Goal: Task Accomplishment & Management: Manage account settings

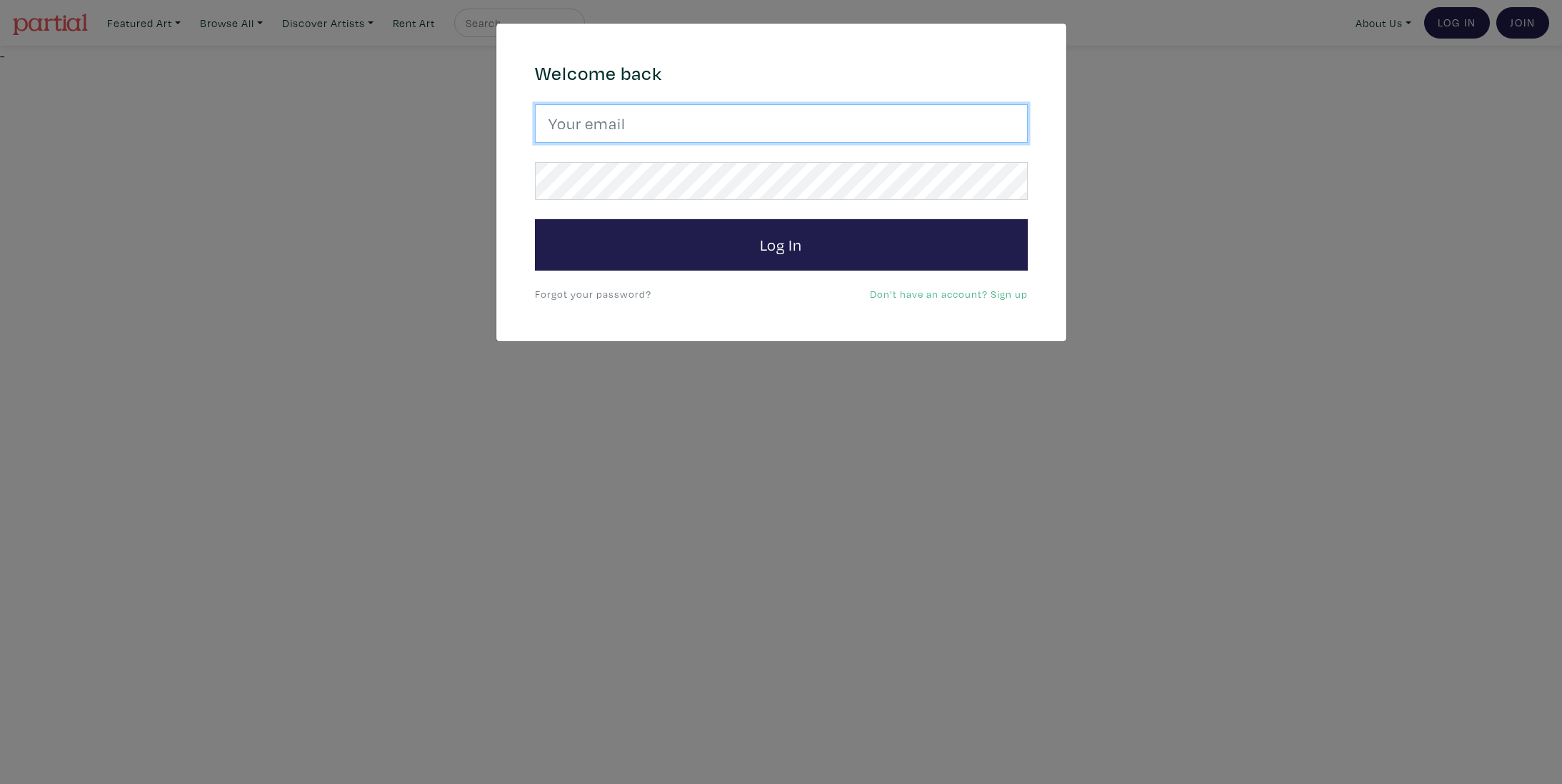
type input "dgeley@gmail.com"
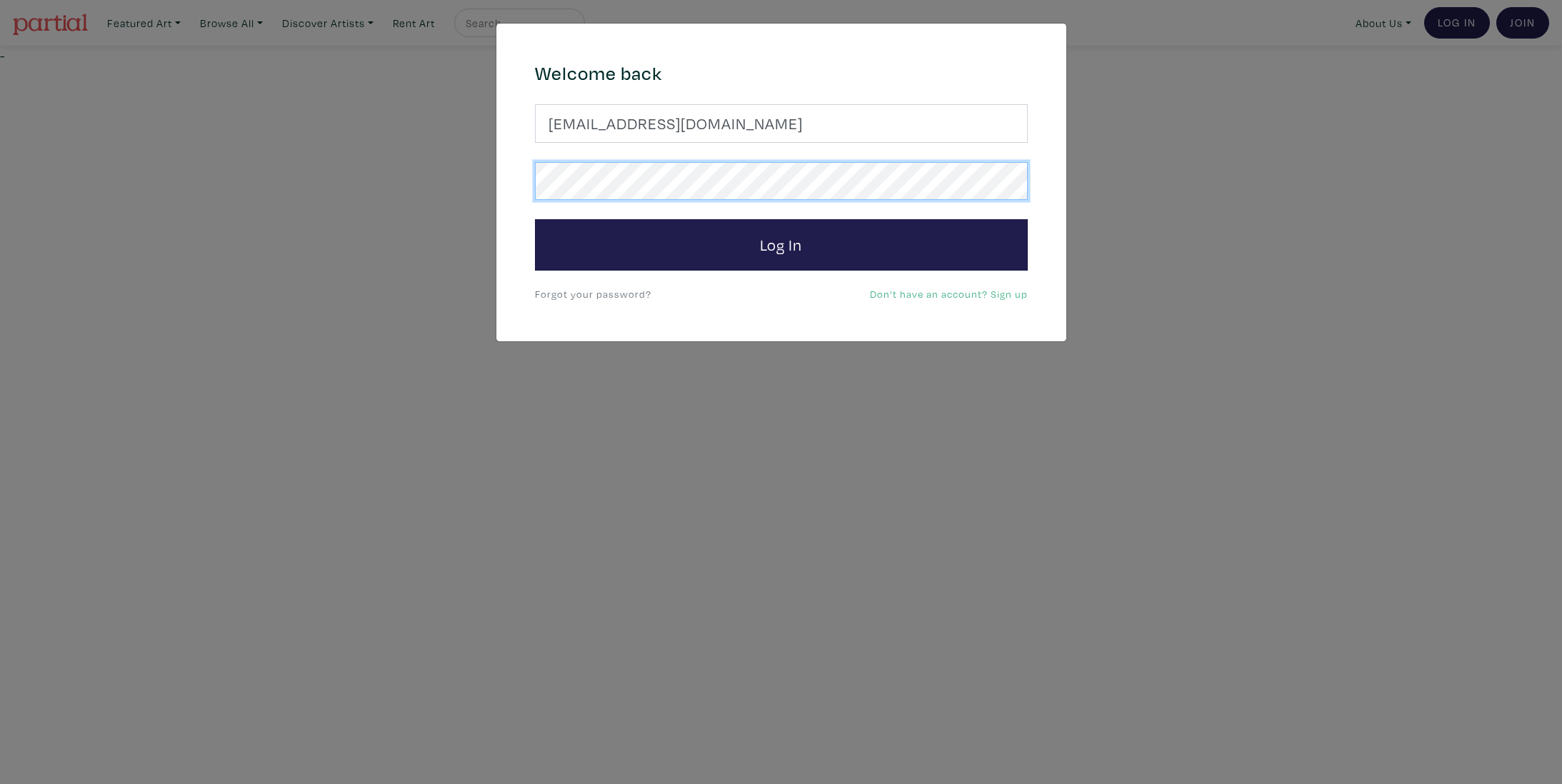
click at [781, 244] on button "Log In" at bounding box center [781, 244] width 493 height 51
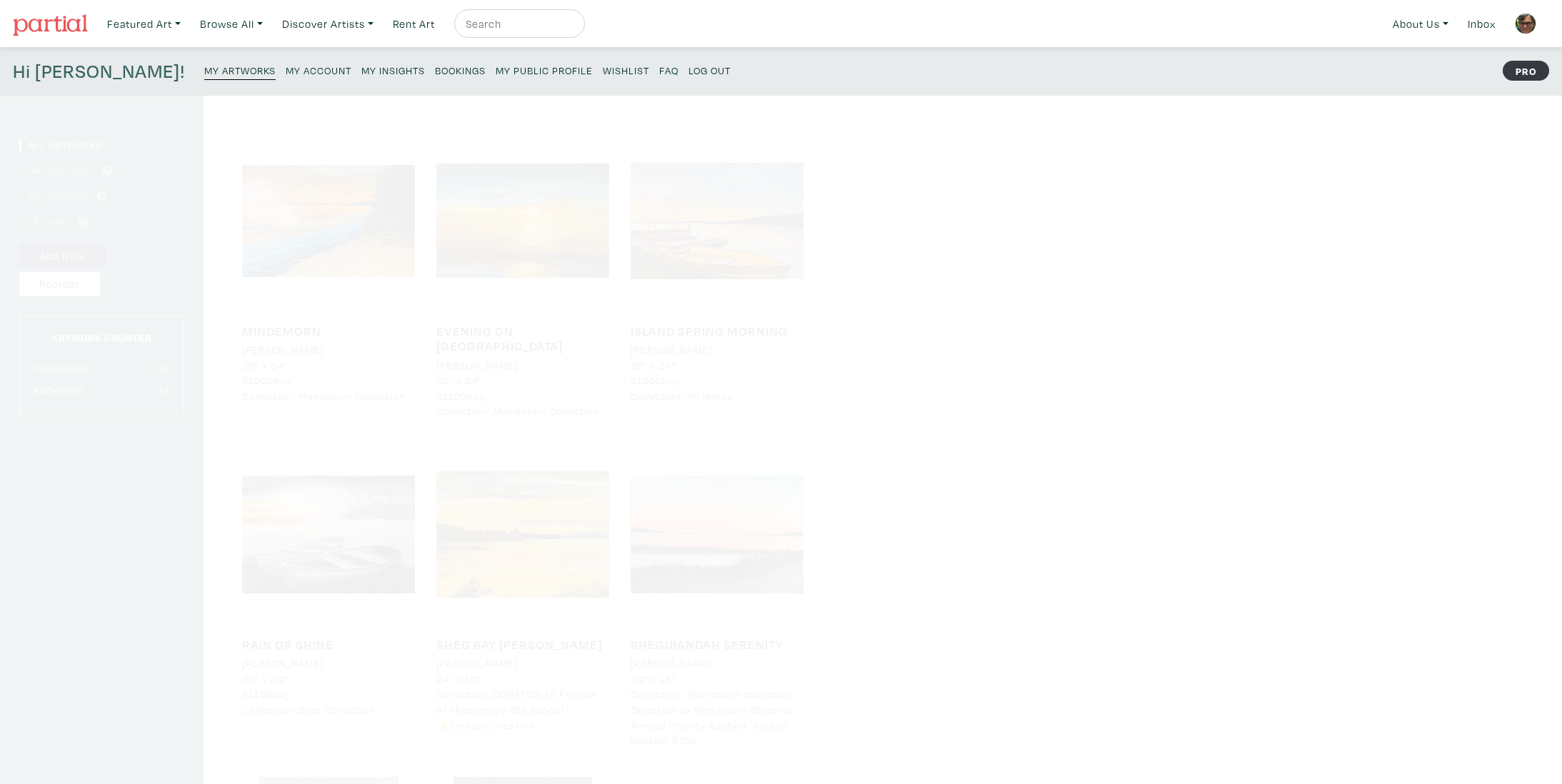
click at [362, 74] on small "My Insights" at bounding box center [393, 71] width 64 height 14
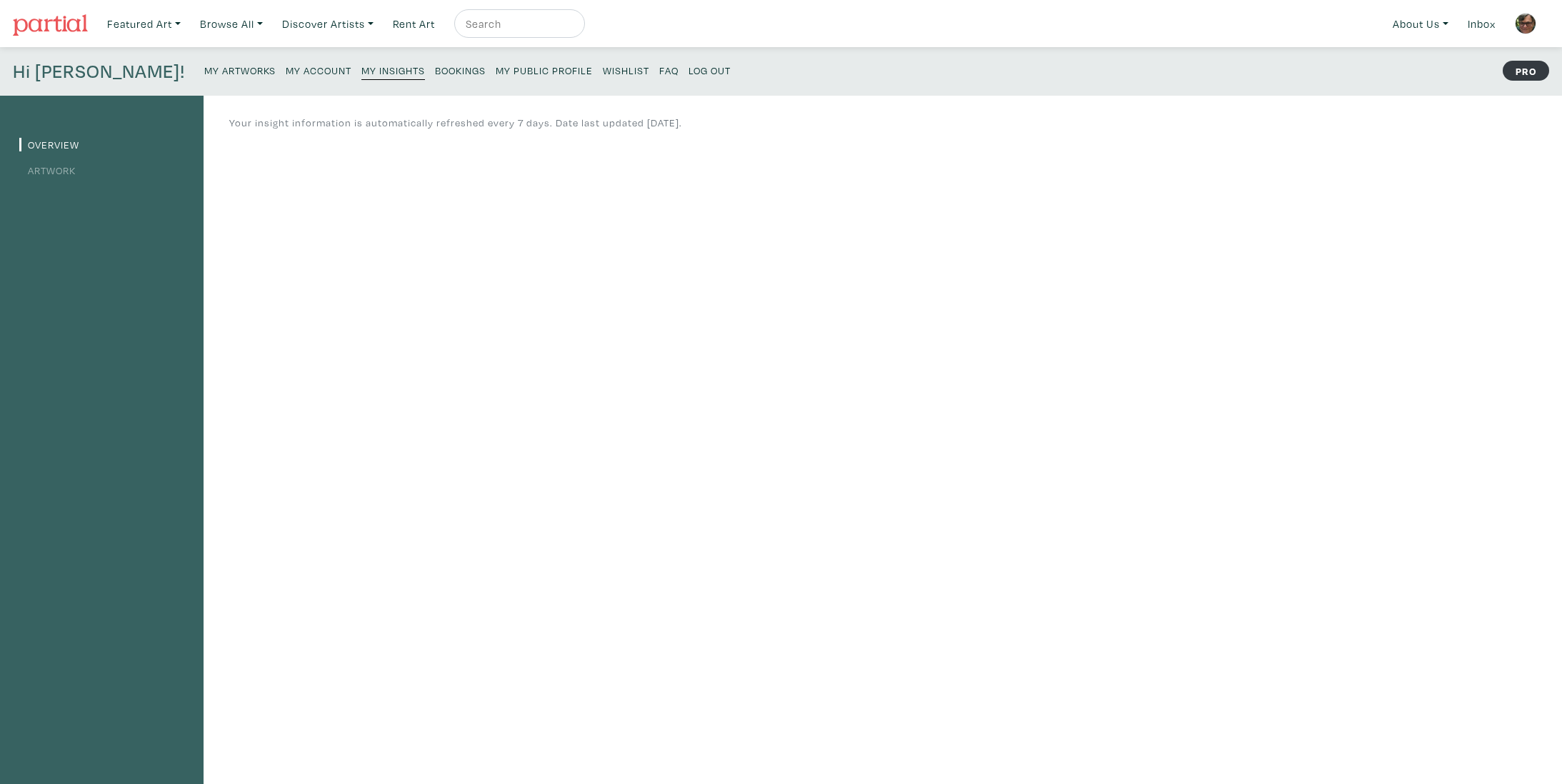
click at [688, 68] on small "Log Out" at bounding box center [709, 71] width 42 height 14
